Goal: Transaction & Acquisition: Purchase product/service

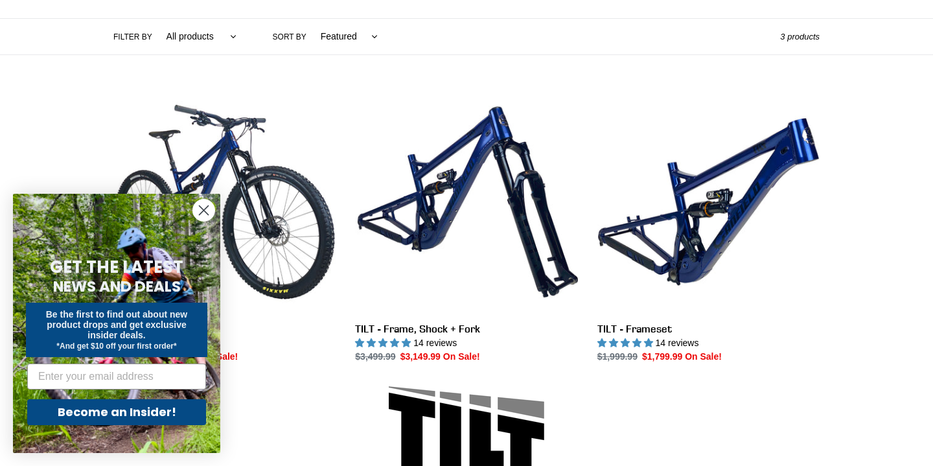
scroll to position [316, 0]
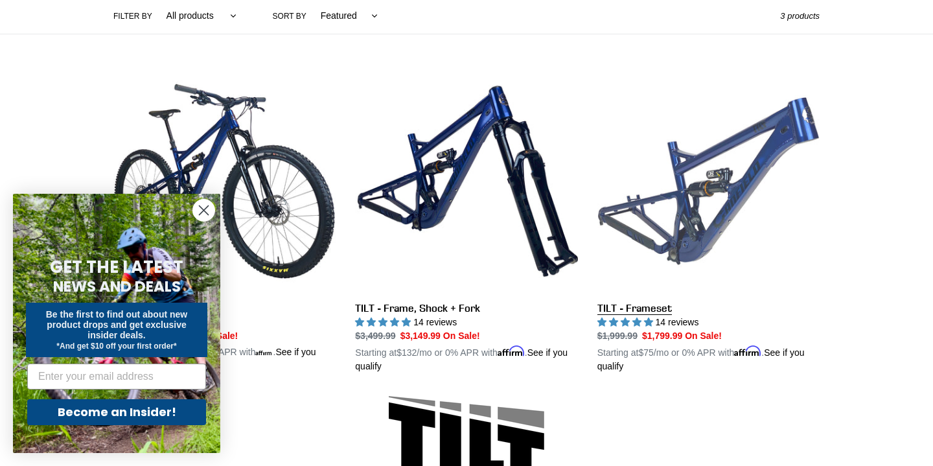
click at [680, 266] on link "TILT - Frameset" at bounding box center [708, 221] width 222 height 303
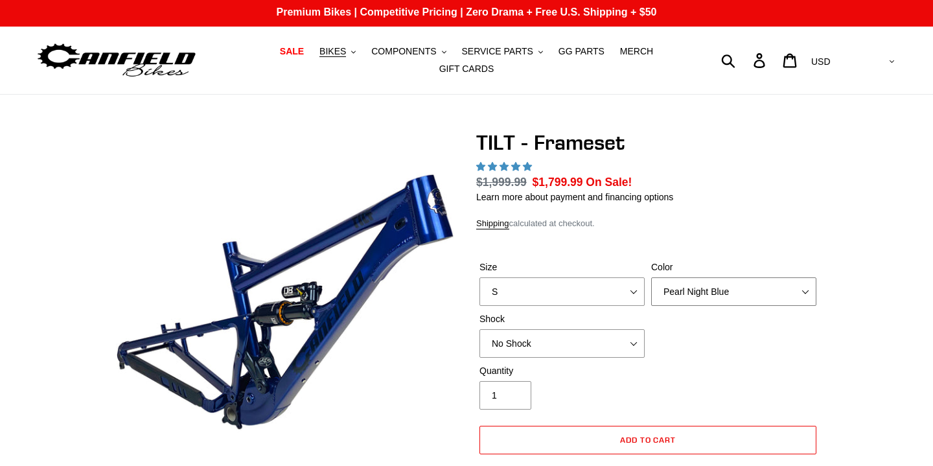
click at [682, 277] on select "Pearl Night Blue Stealth Silver" at bounding box center [733, 291] width 165 height 29
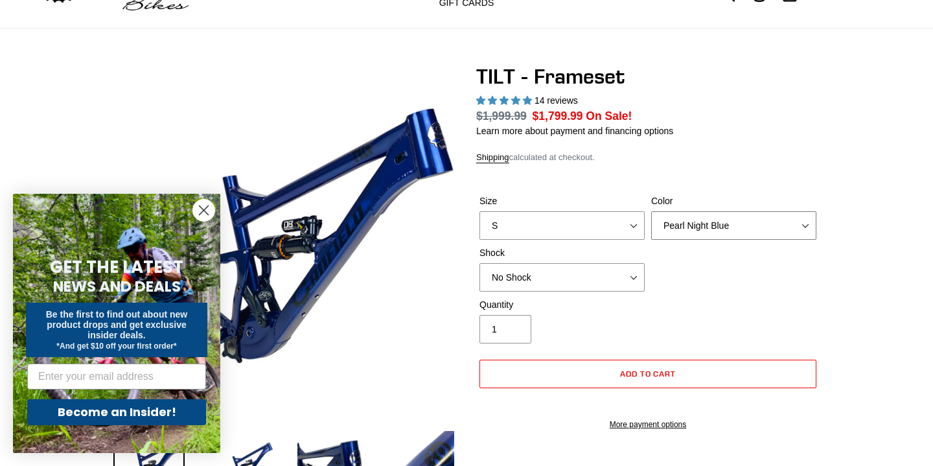
select select "highest-rating"
select select "Stealth Silver"
